Goal: Task Accomplishment & Management: Manage account settings

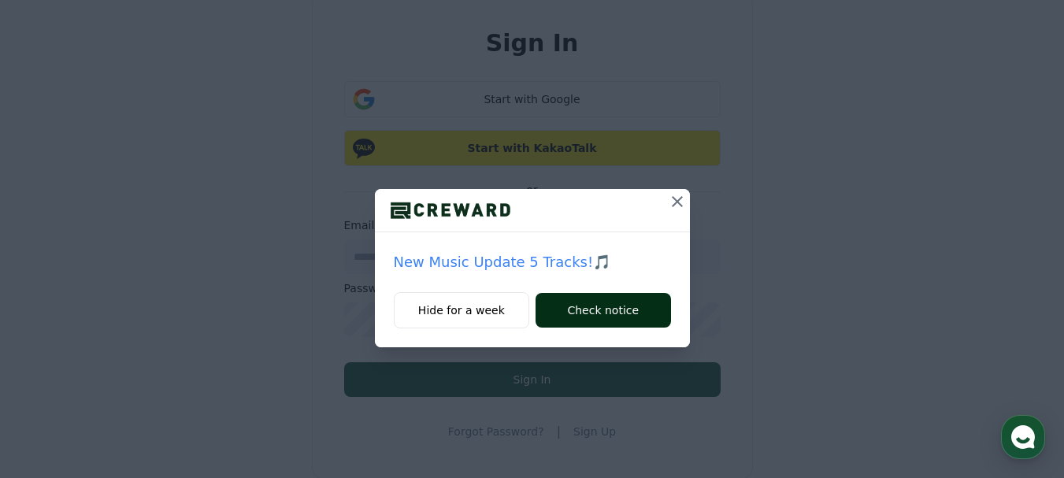
scroll to position [158, 0]
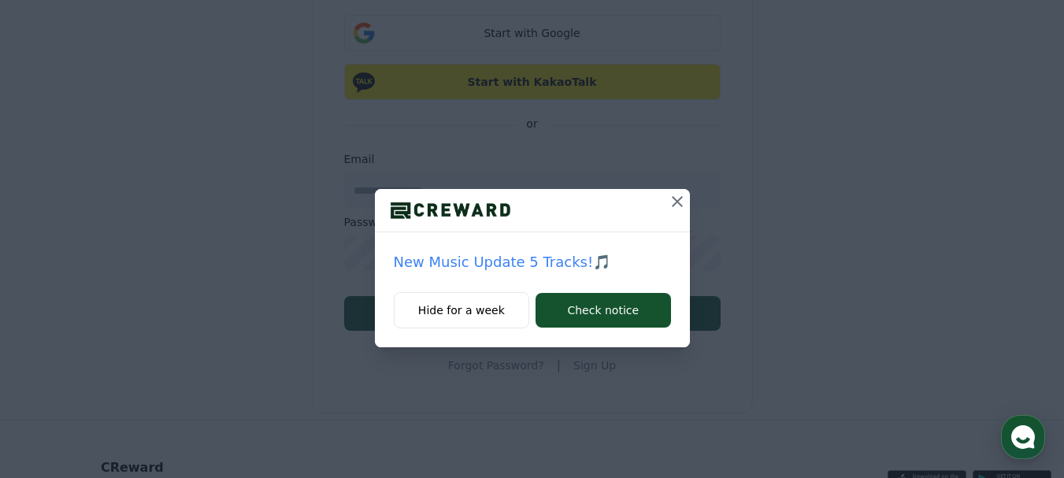
click at [674, 202] on icon at bounding box center [677, 201] width 19 height 19
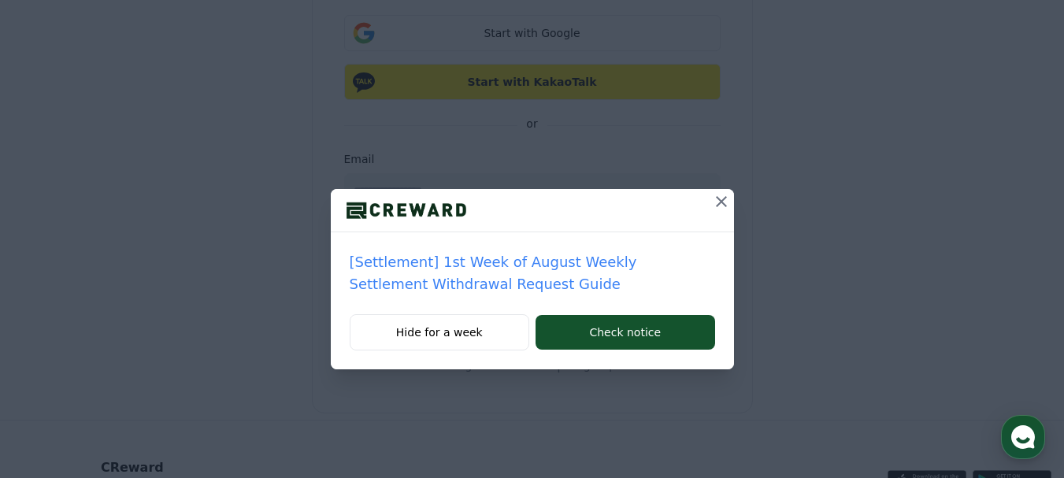
click at [725, 195] on icon at bounding box center [721, 201] width 19 height 19
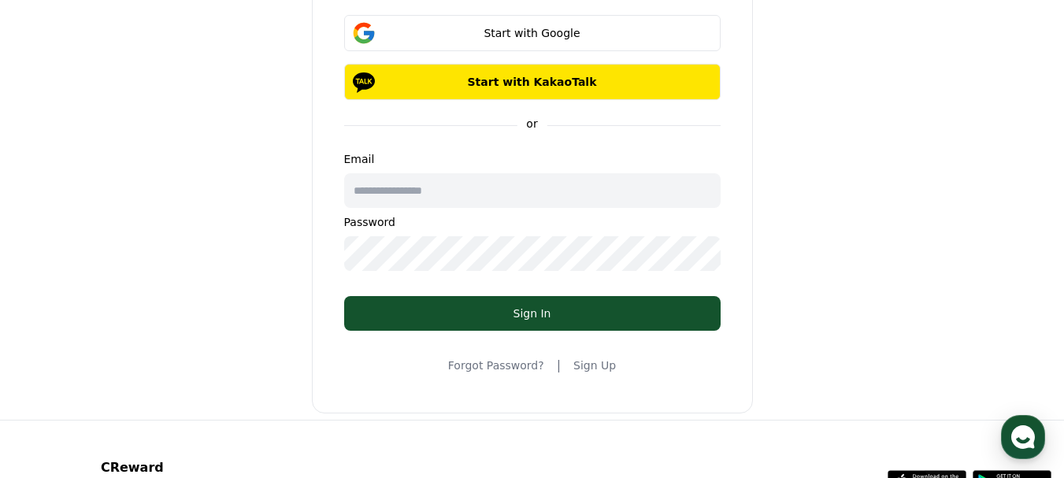
click at [485, 202] on input "text" at bounding box center [532, 190] width 376 height 35
type input "**********"
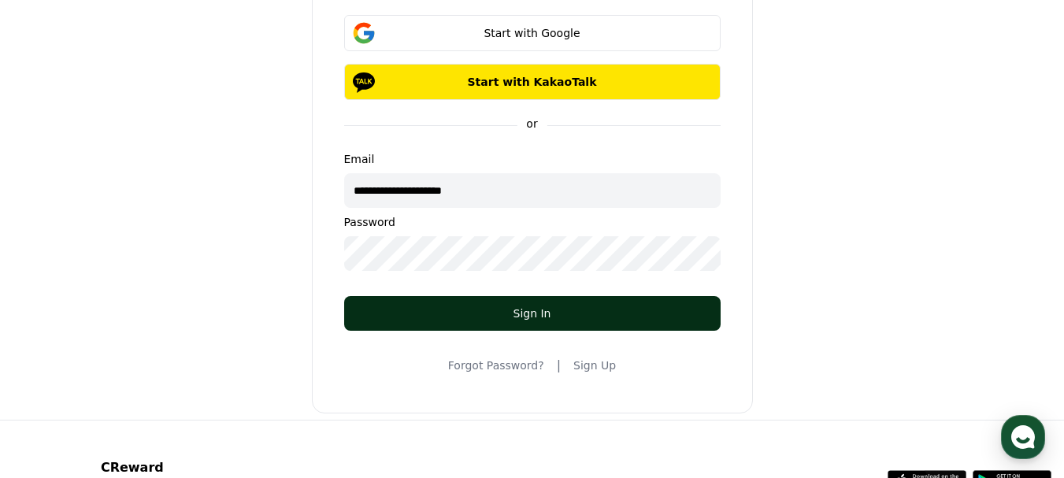
click at [542, 317] on div "Sign In" at bounding box center [532, 314] width 313 height 16
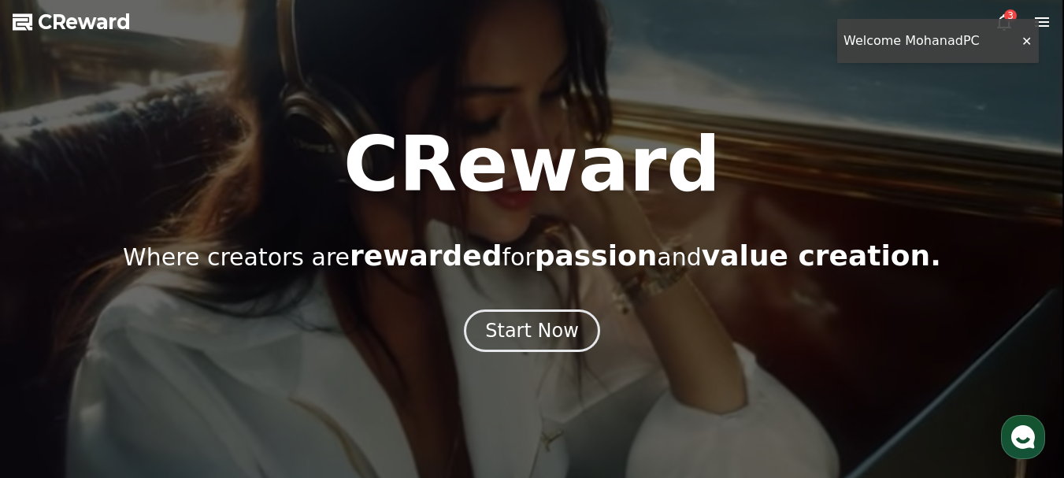
click at [1025, 47] on div at bounding box center [532, 239] width 1064 height 478
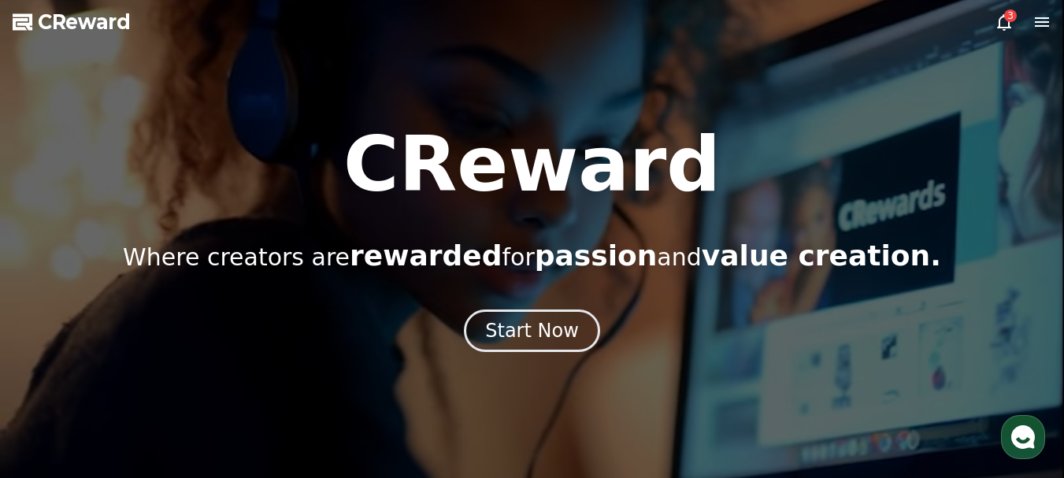
click at [1047, 28] on icon at bounding box center [1041, 22] width 19 height 19
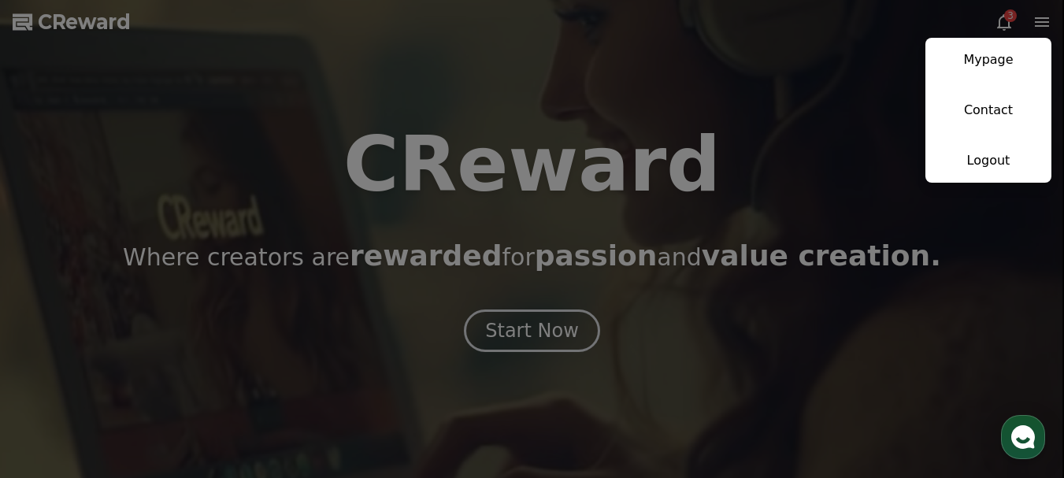
click at [984, 57] on link "Mypage" at bounding box center [988, 60] width 126 height 44
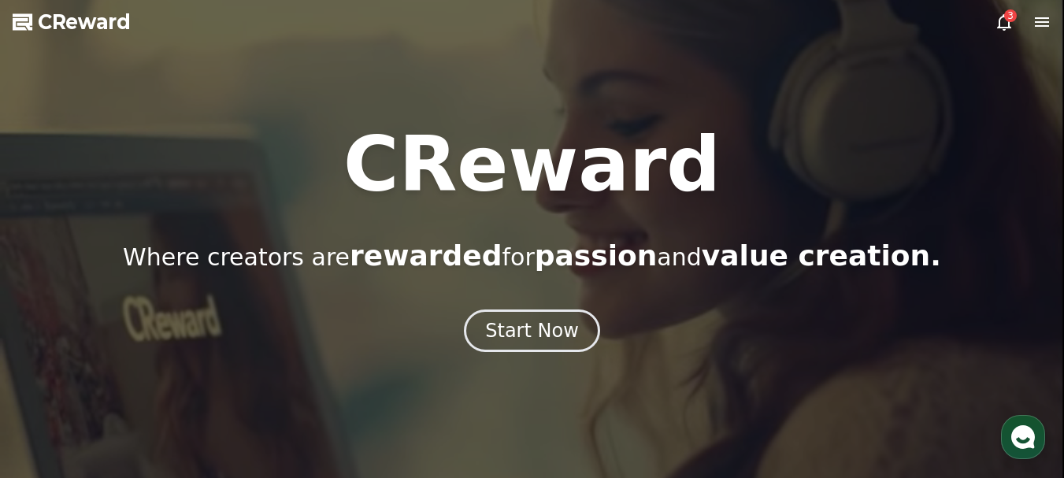
select select "**********"
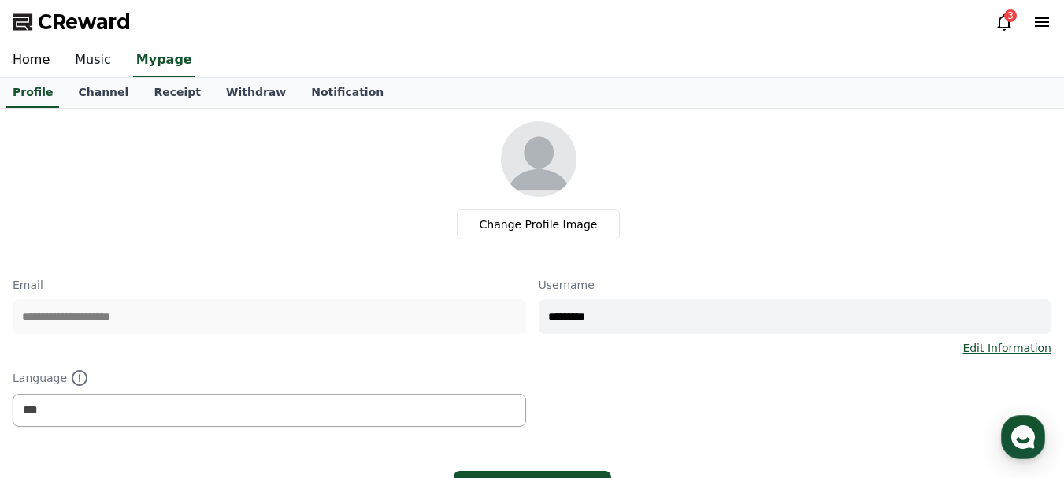
click at [104, 65] on link "Music" at bounding box center [92, 60] width 61 height 33
